Goal: Task Accomplishment & Management: Manage account settings

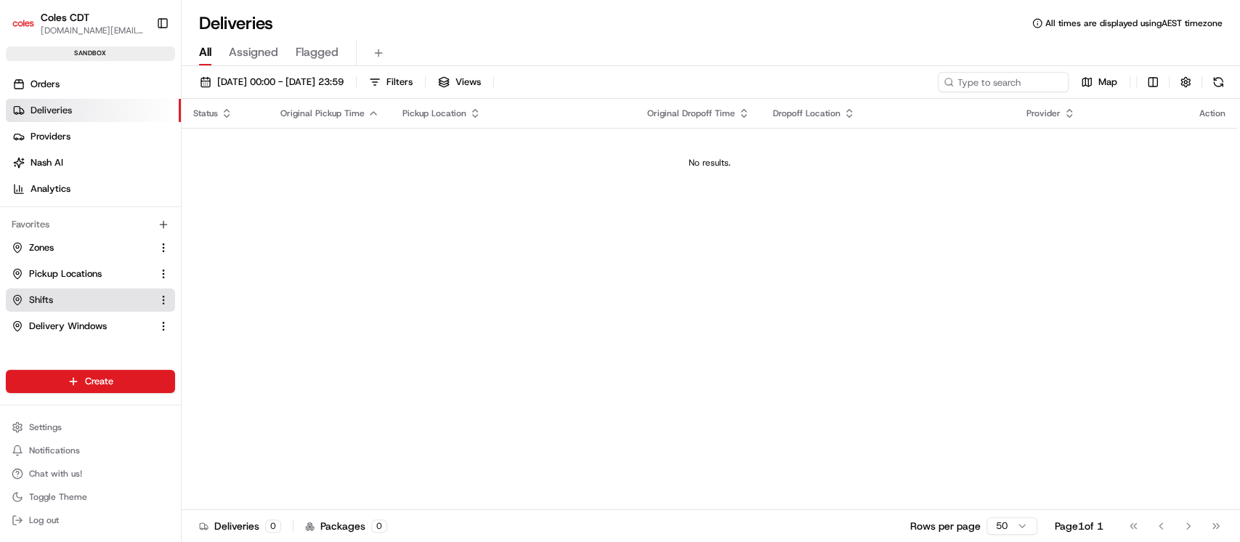
click at [89, 299] on link "Shifts" at bounding box center [82, 299] width 140 height 13
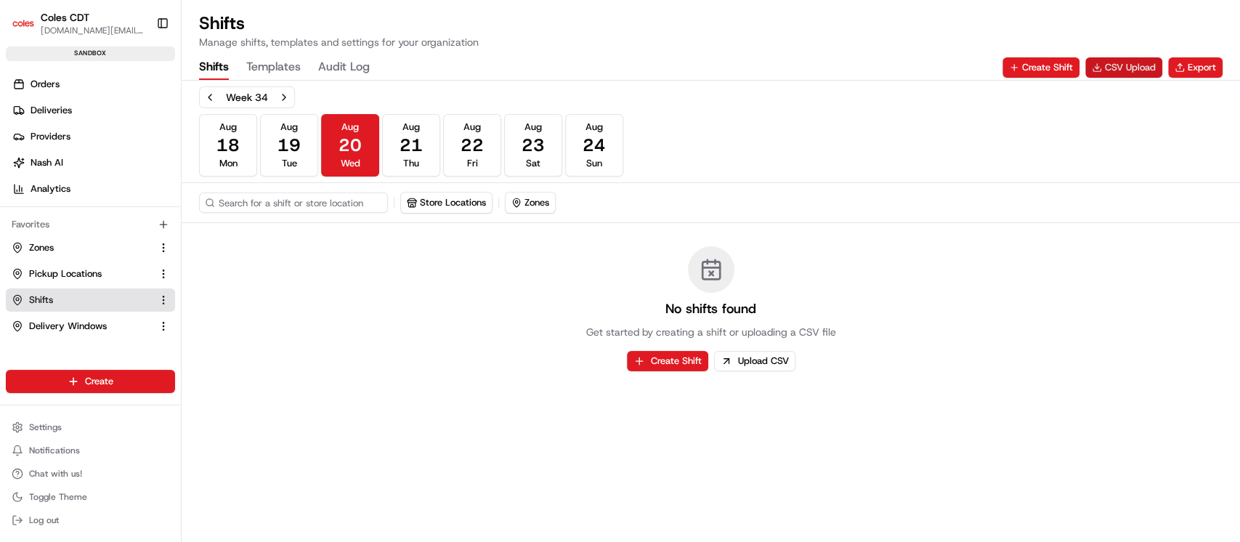
click at [1122, 65] on button "CSV Upload" at bounding box center [1123, 67] width 77 height 20
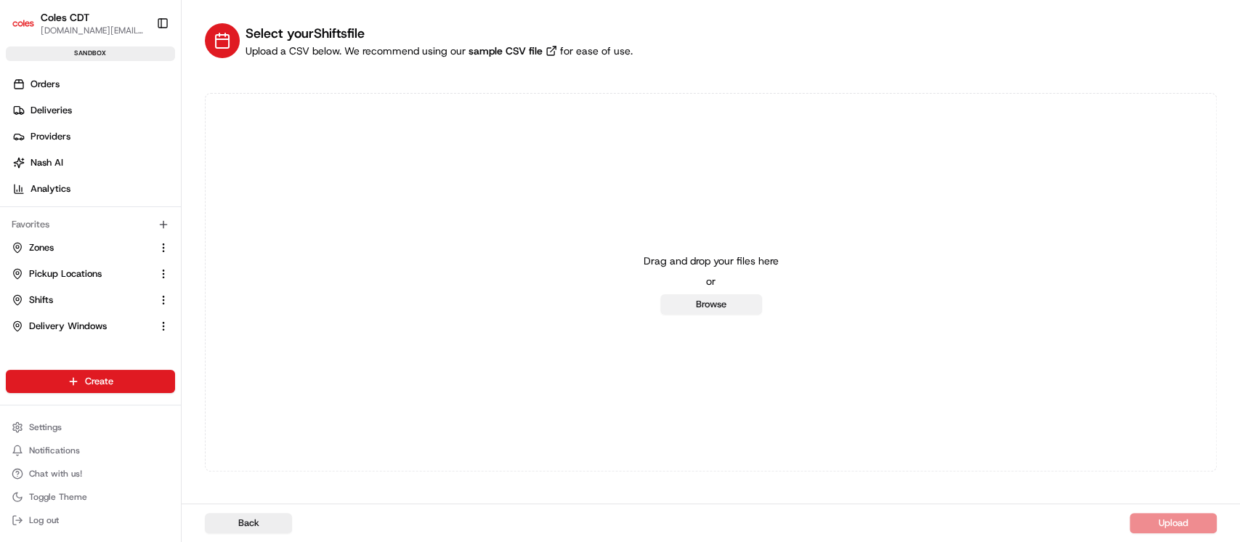
click at [678, 305] on button "Browse" at bounding box center [711, 304] width 102 height 20
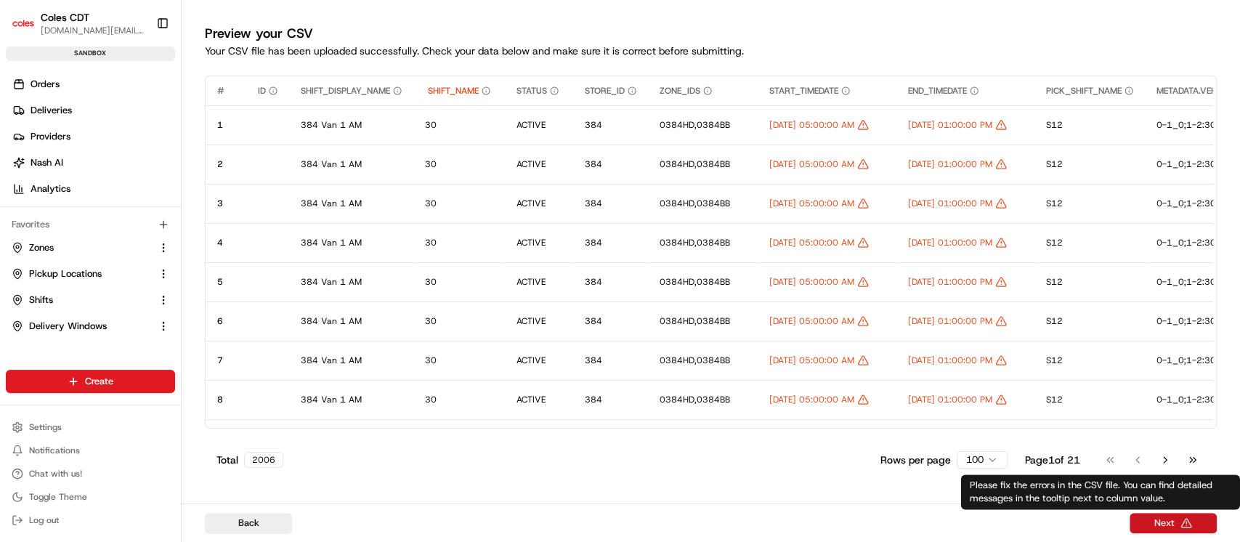
click at [1152, 522] on button "Next" at bounding box center [1173, 523] width 87 height 20
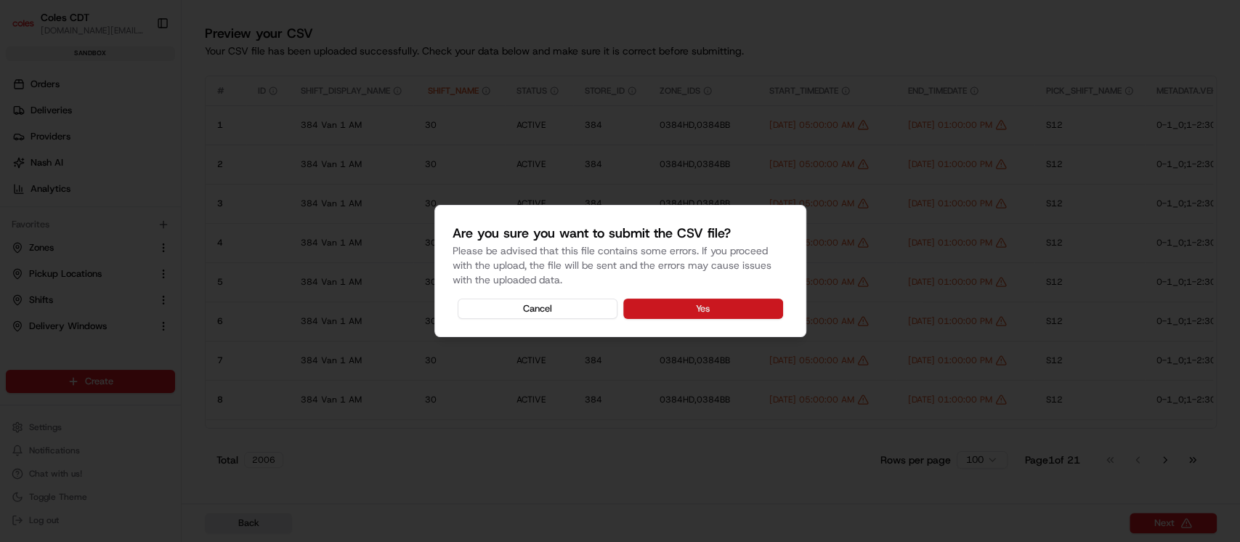
click at [658, 307] on button "Yes" at bounding box center [703, 309] width 160 height 20
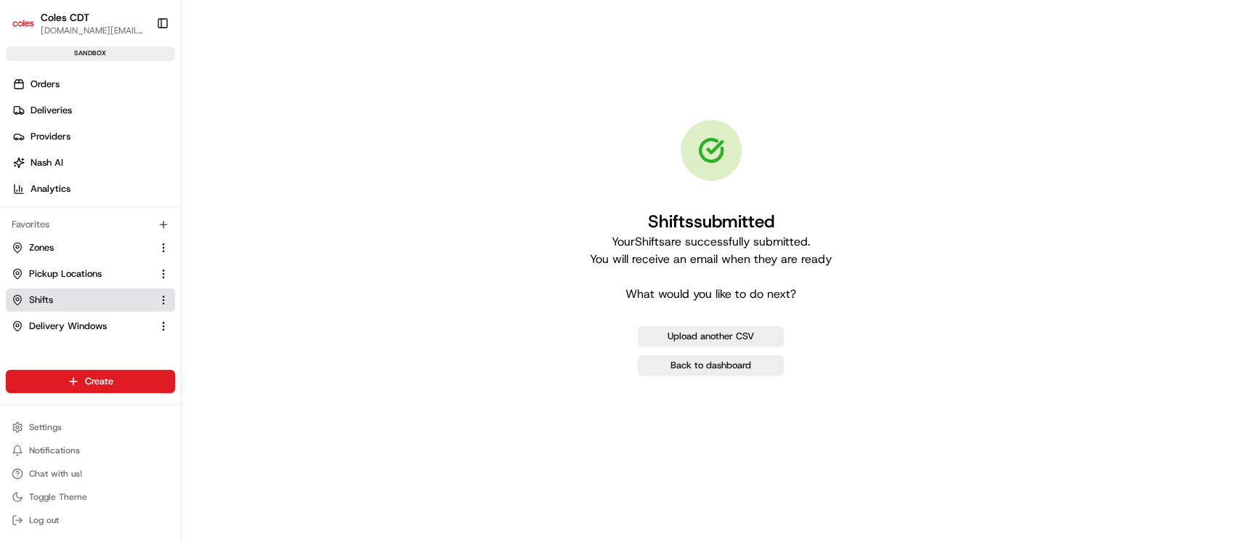
click at [73, 299] on link "Shifts" at bounding box center [82, 299] width 140 height 13
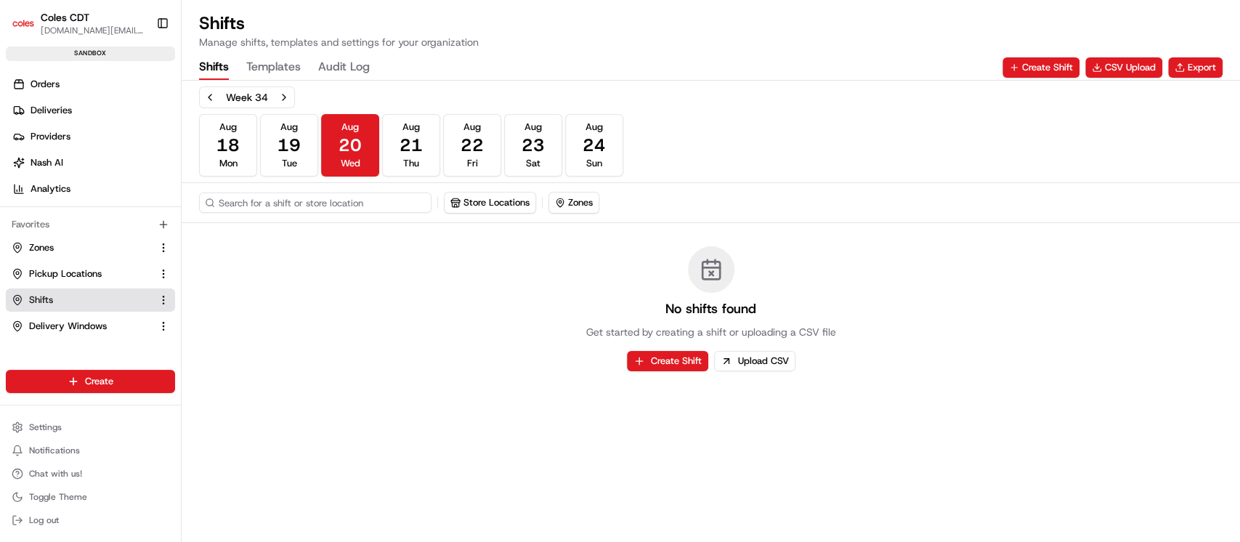
click at [259, 200] on input at bounding box center [315, 202] width 232 height 20
type input "492"
click at [469, 151] on span "22" at bounding box center [472, 145] width 23 height 23
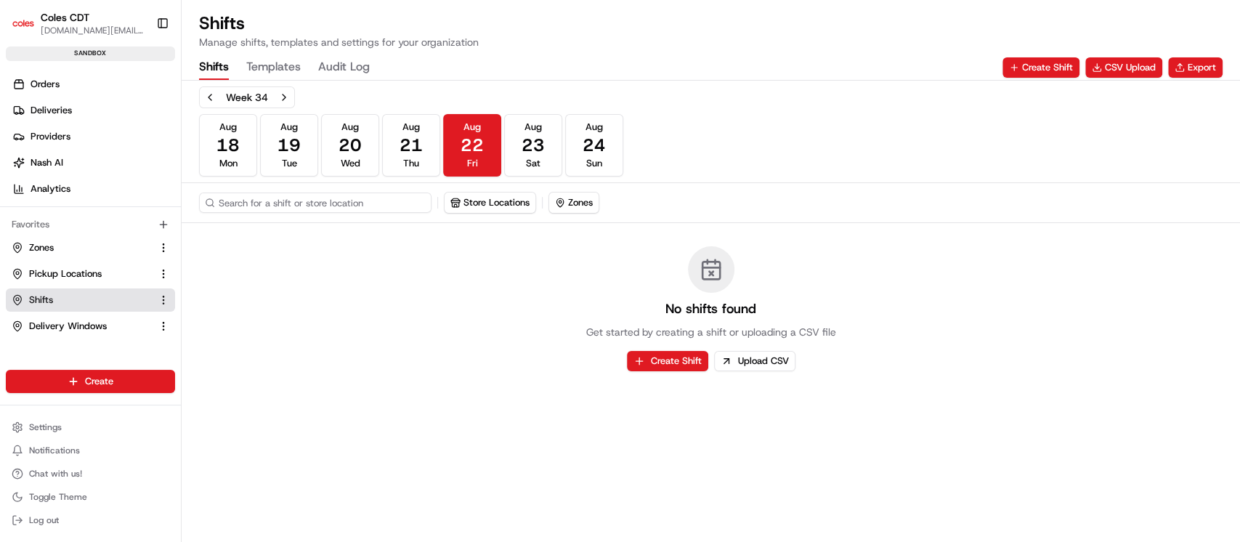
click at [321, 206] on input at bounding box center [315, 202] width 232 height 20
click at [226, 201] on input "0384" at bounding box center [315, 202] width 232 height 20
type input "384"
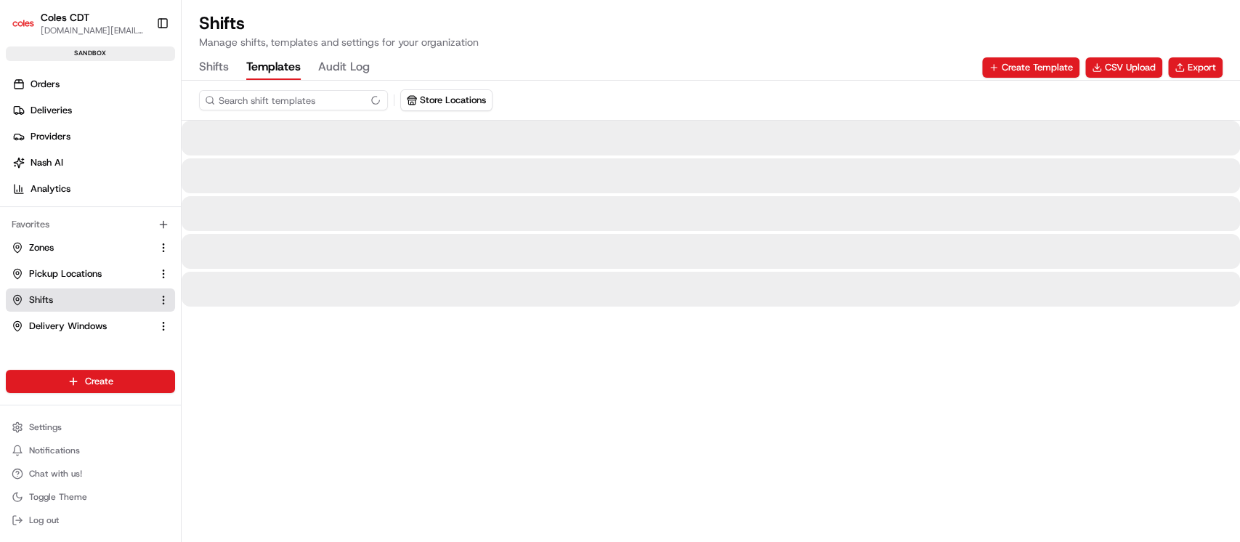
click at [277, 68] on button "Templates" at bounding box center [273, 67] width 54 height 25
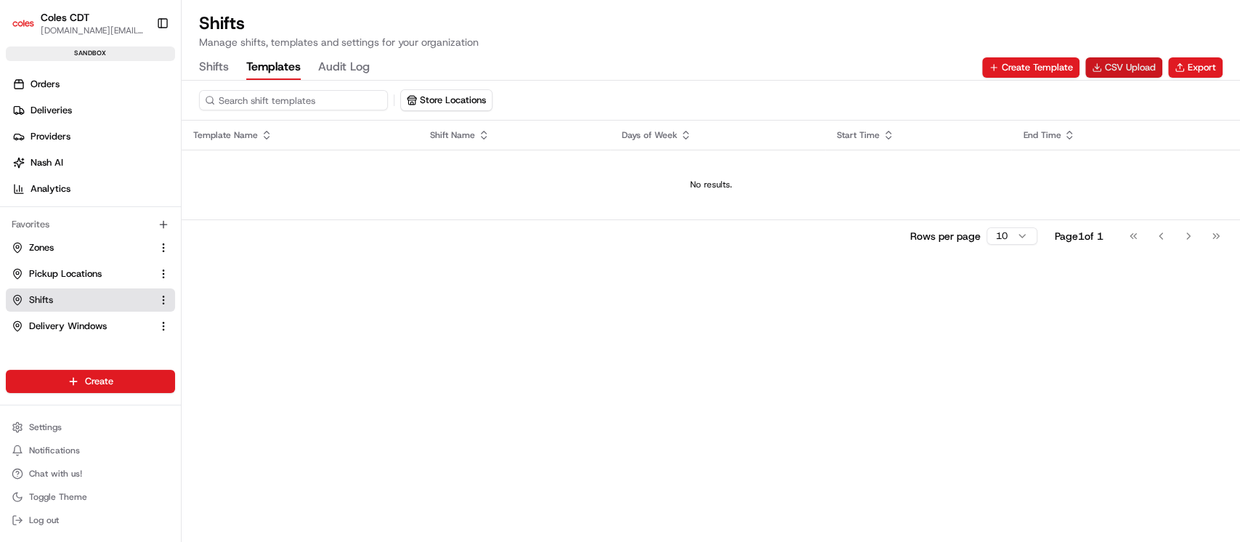
click at [1112, 62] on button "CSV Upload" at bounding box center [1123, 67] width 77 height 20
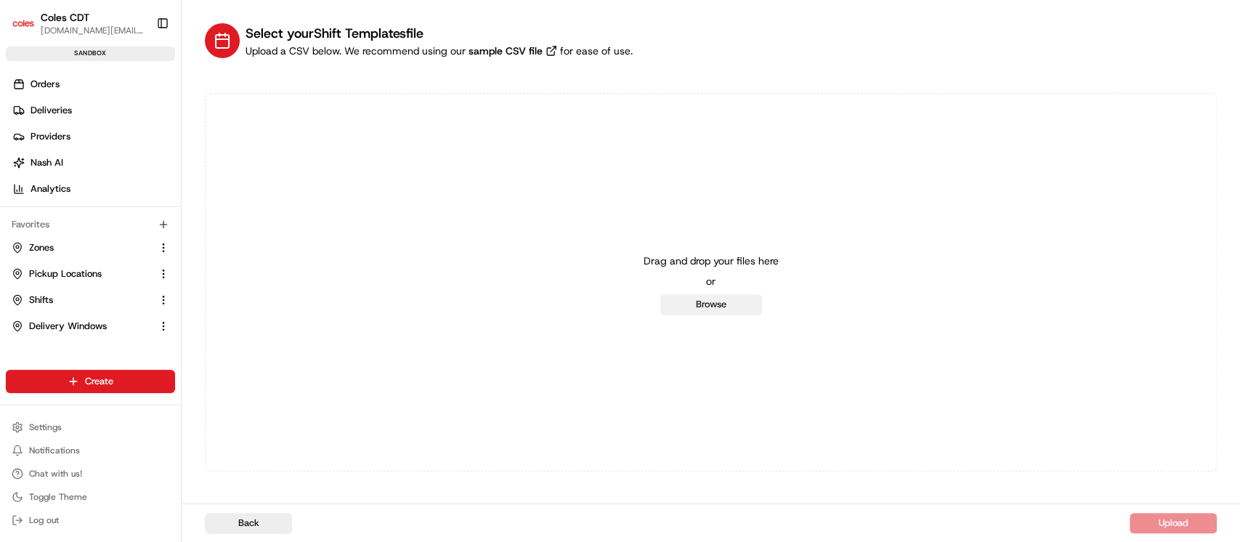
click at [702, 301] on button "Browse" at bounding box center [711, 304] width 102 height 20
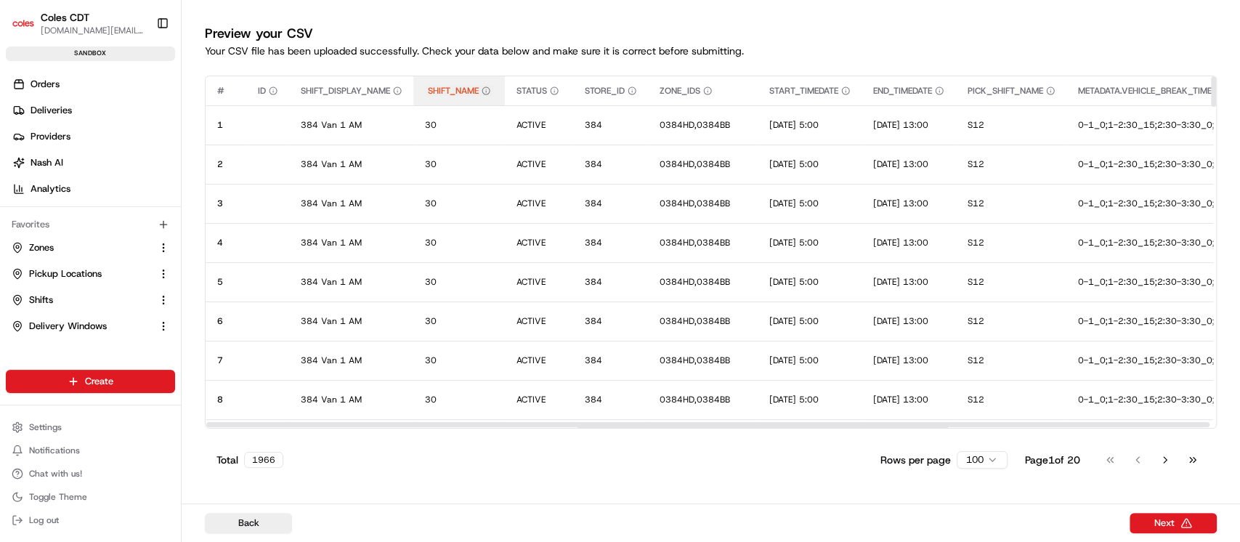
click at [459, 89] on span "SHIFT_NAME" at bounding box center [453, 91] width 51 height 12
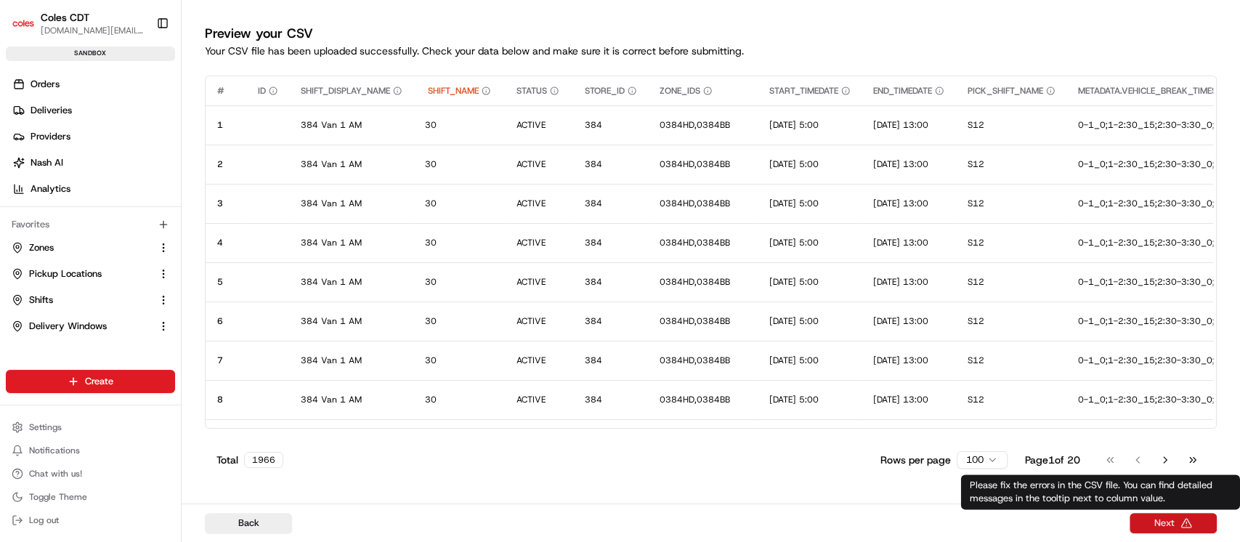
click at [1145, 528] on button "Next" at bounding box center [1173, 523] width 87 height 20
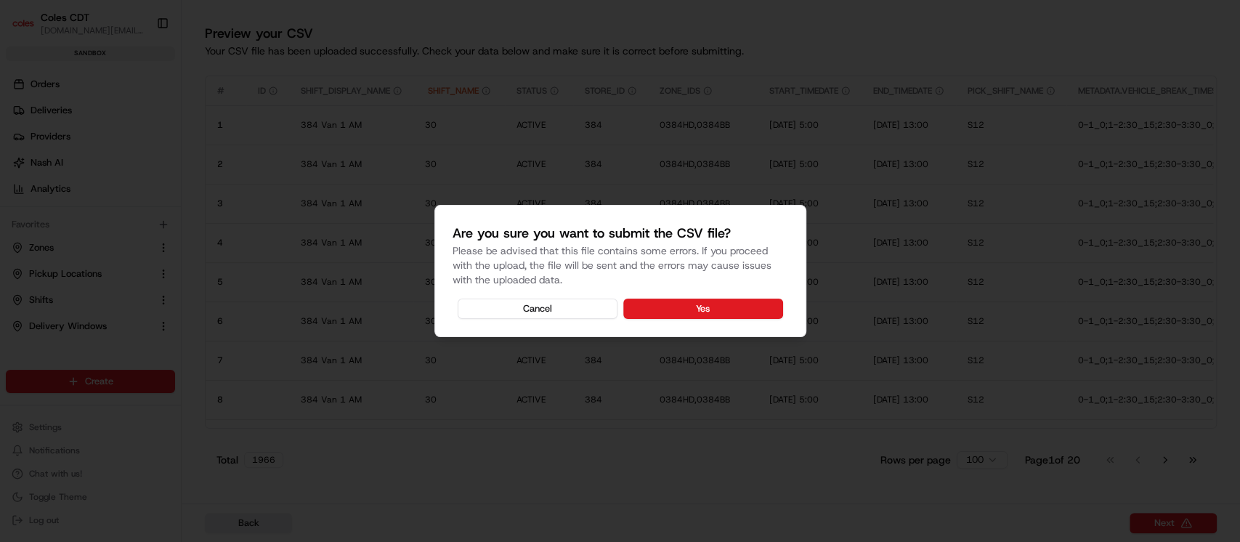
click at [1161, 524] on div at bounding box center [620, 271] width 1240 height 542
click at [721, 312] on button "Yes" at bounding box center [703, 309] width 160 height 20
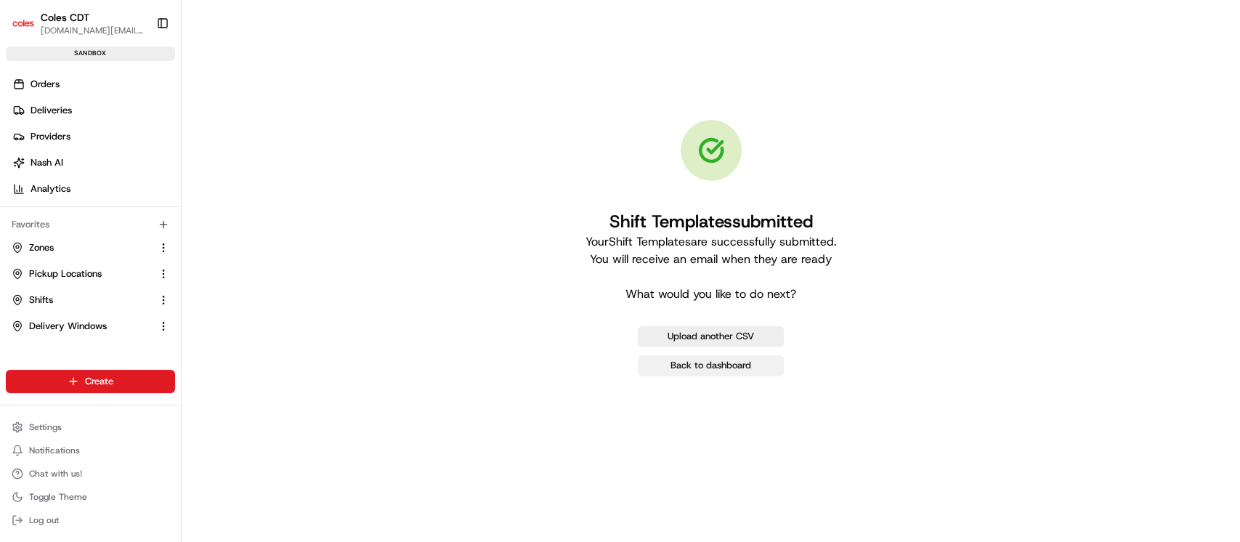
click at [689, 363] on link "Back to dashboard" at bounding box center [711, 365] width 146 height 20
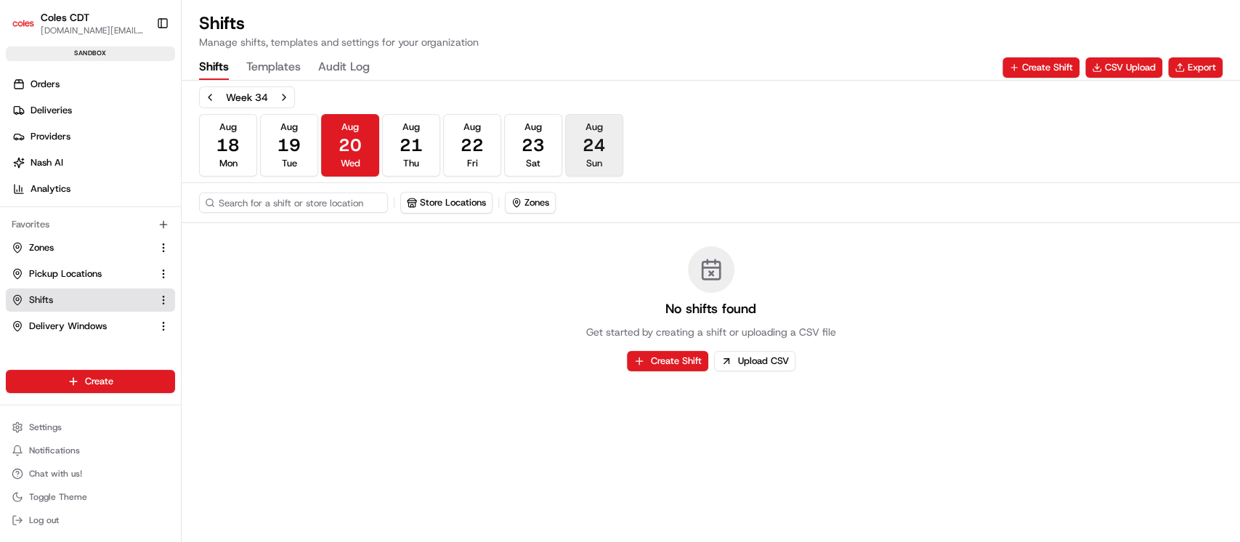
click at [601, 154] on span "24" at bounding box center [594, 145] width 23 height 23
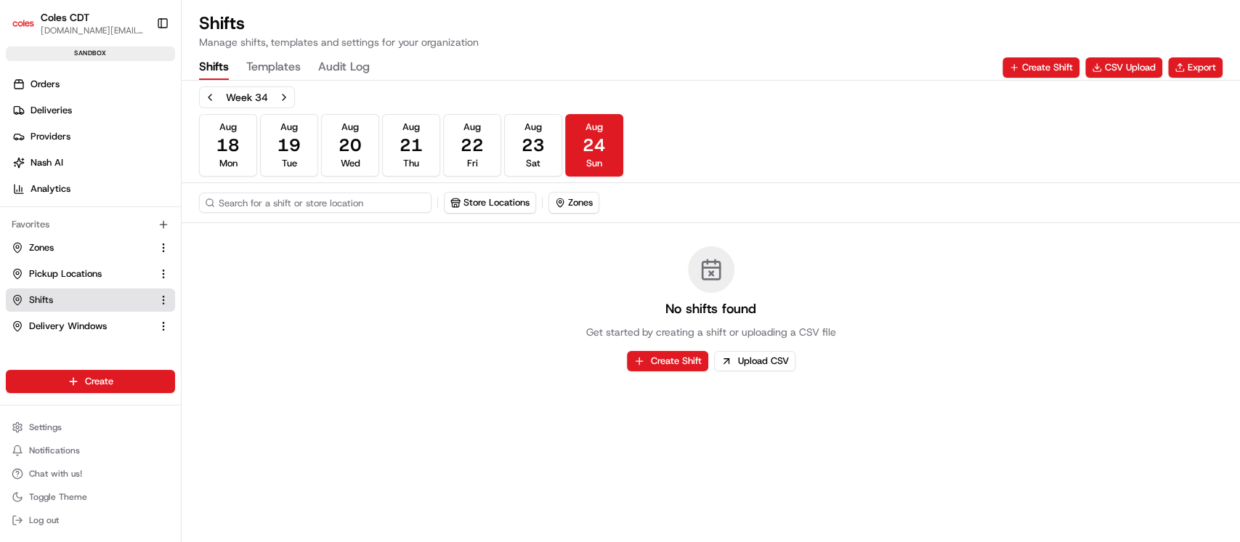
click at [334, 204] on input at bounding box center [315, 202] width 232 height 20
click at [312, 200] on input at bounding box center [315, 202] width 232 height 20
type input "384"
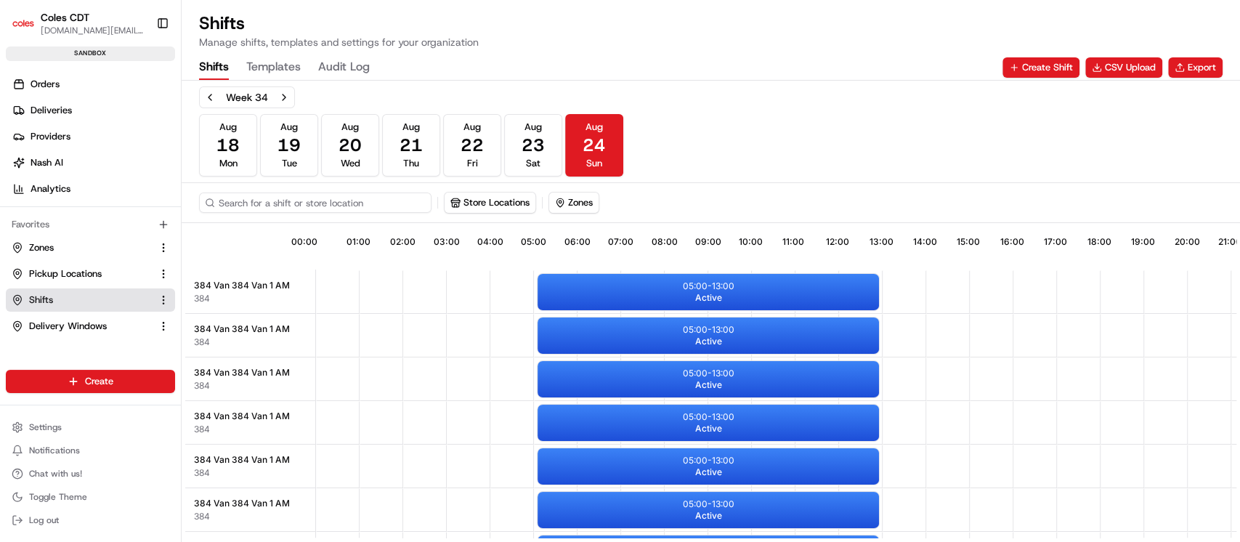
click at [315, 198] on input at bounding box center [315, 202] width 232 height 20
